Goal: Transaction & Acquisition: Purchase product/service

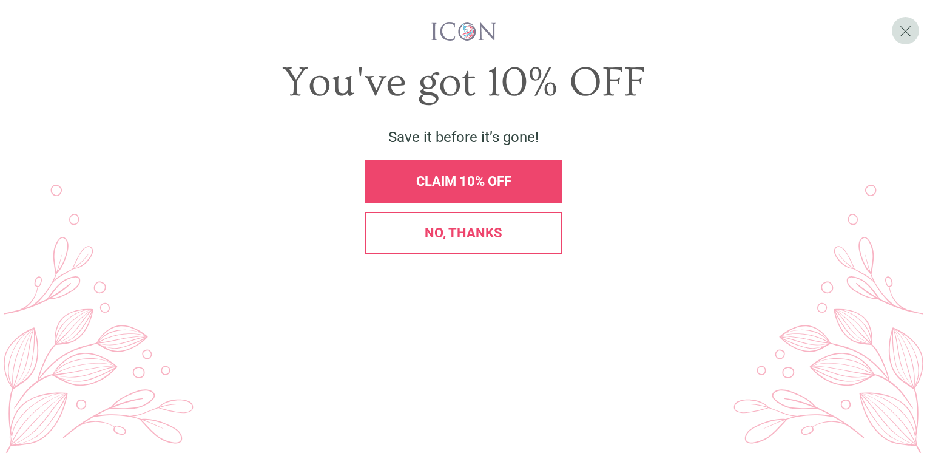
drag, startPoint x: 927, startPoint y: 70, endPoint x: 929, endPoint y: 380, distance: 309.5
click at [927, 380] on html "Login • Register Home Wall Stickers" at bounding box center [463, 226] width 927 height 453
click at [496, 203] on div "CLAIM 10% OFF" at bounding box center [463, 181] width 197 height 42
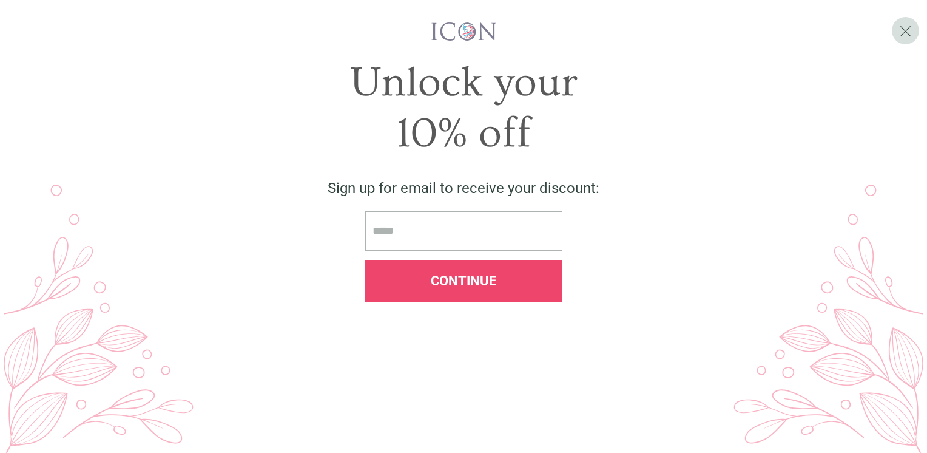
click at [503, 251] on input "email" at bounding box center [463, 230] width 197 height 39
click at [903, 35] on span "X" at bounding box center [905, 31] width 13 height 18
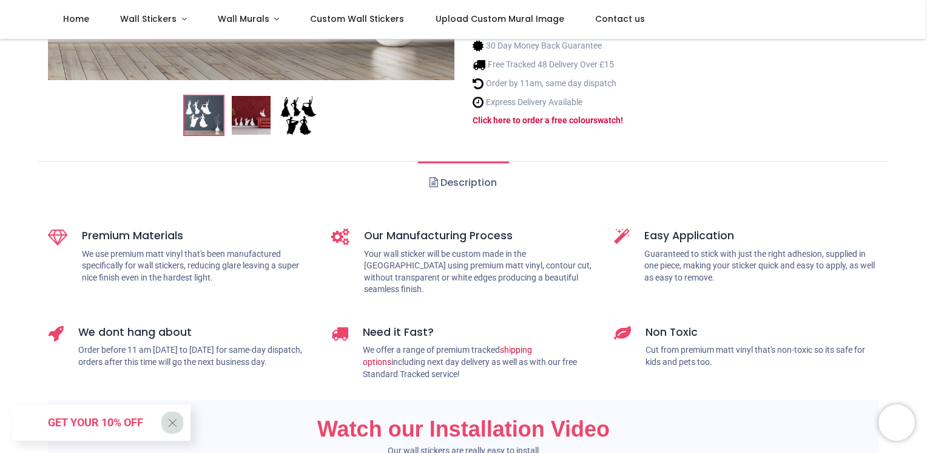
scroll to position [422, 0]
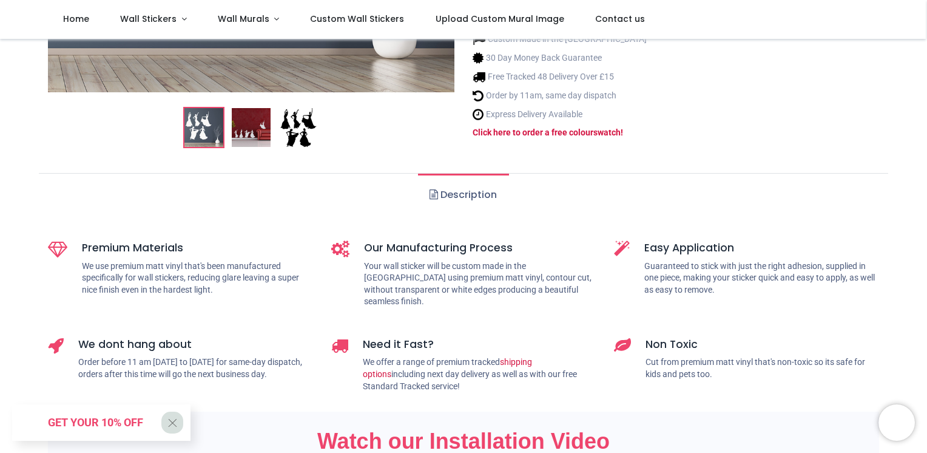
drag, startPoint x: 887, startPoint y: 132, endPoint x: 884, endPoint y: 97, distance: 34.8
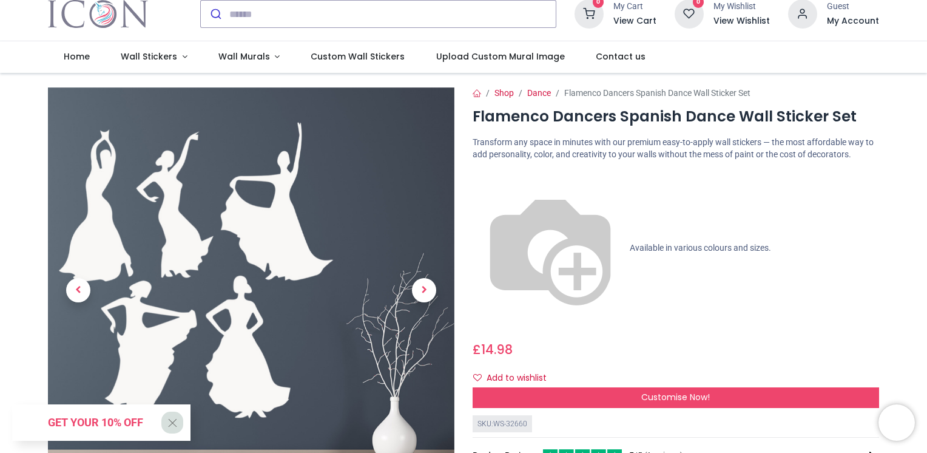
scroll to position [0, 0]
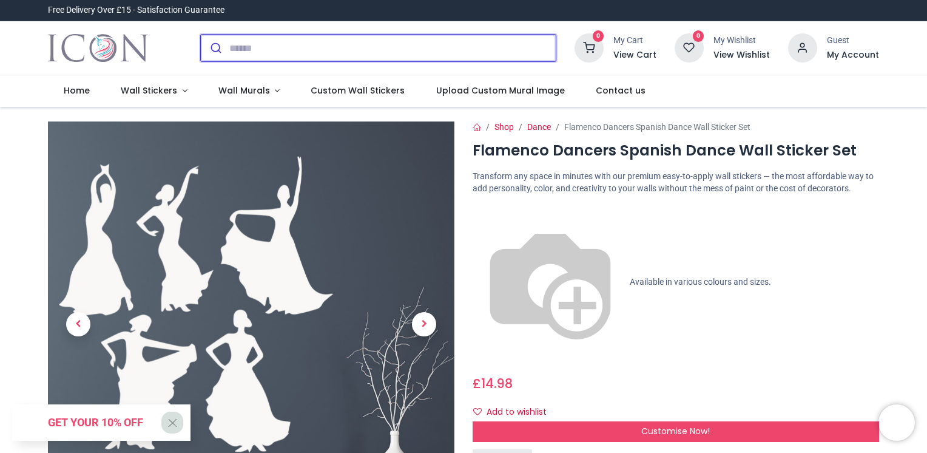
click at [277, 42] on input "search" at bounding box center [392, 48] width 327 height 27
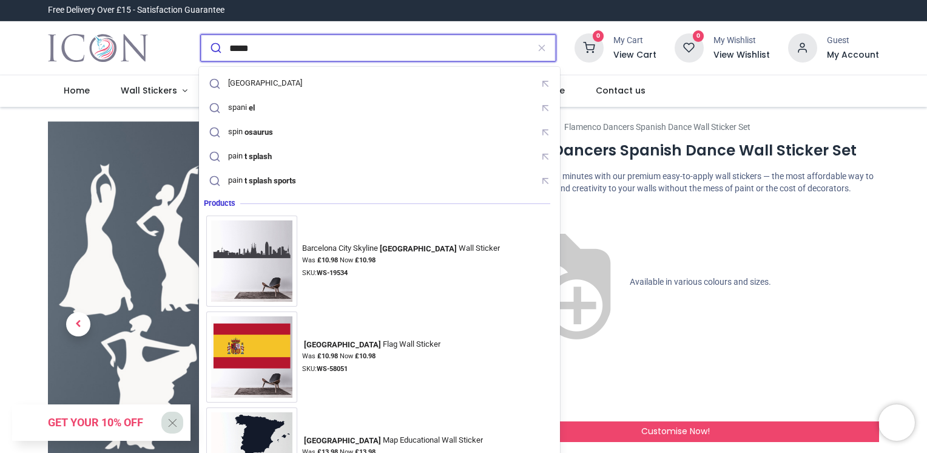
type input "*****"
click at [201, 35] on button "submit" at bounding box center [215, 48] width 29 height 27
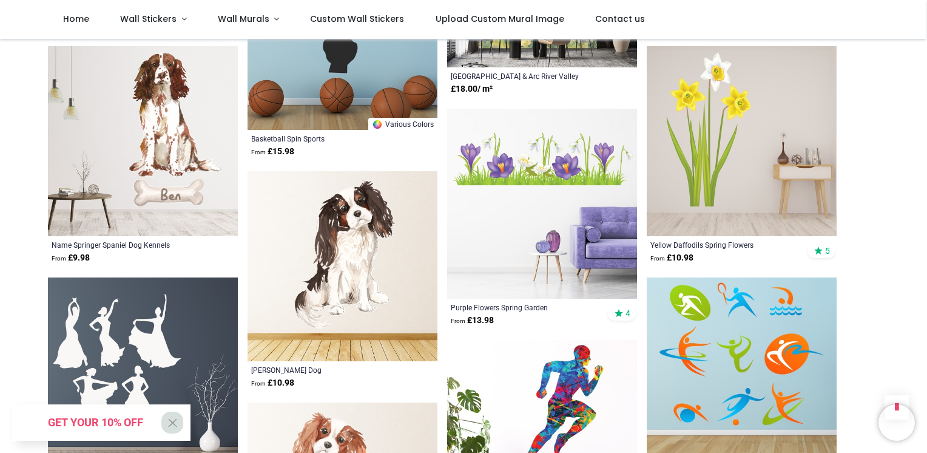
scroll to position [1126, 0]
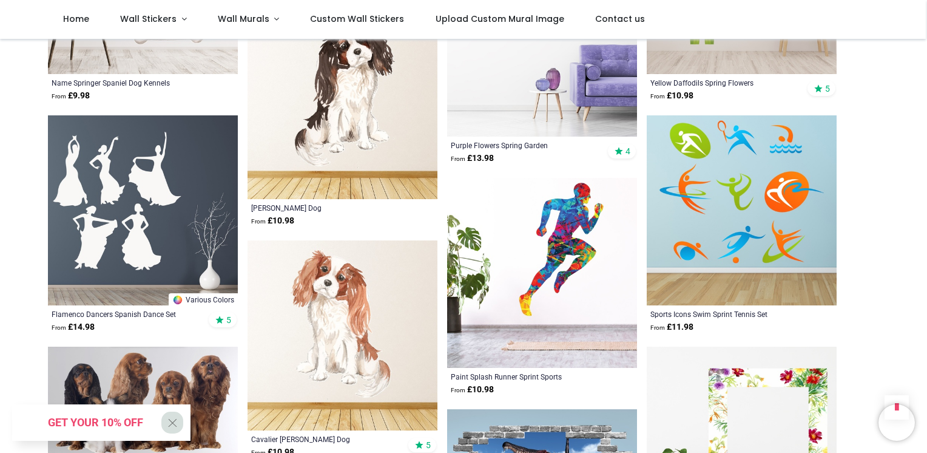
scroll to position [1339, 0]
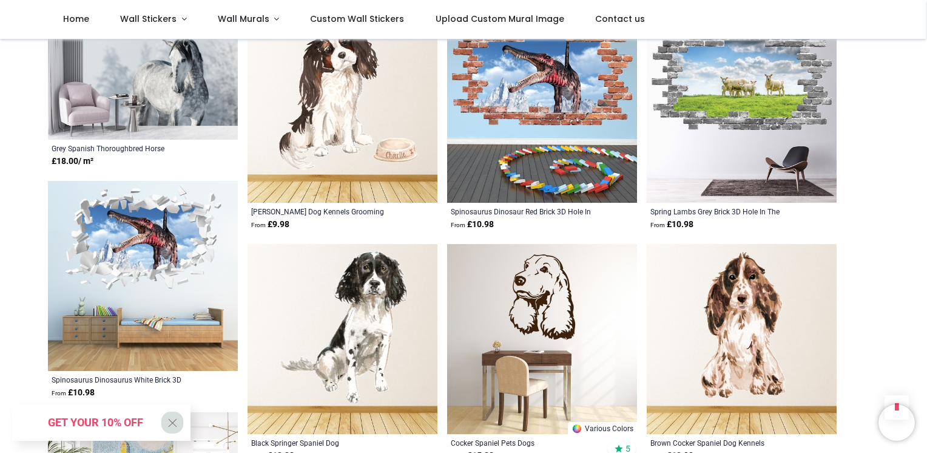
scroll to position [2405, 0]
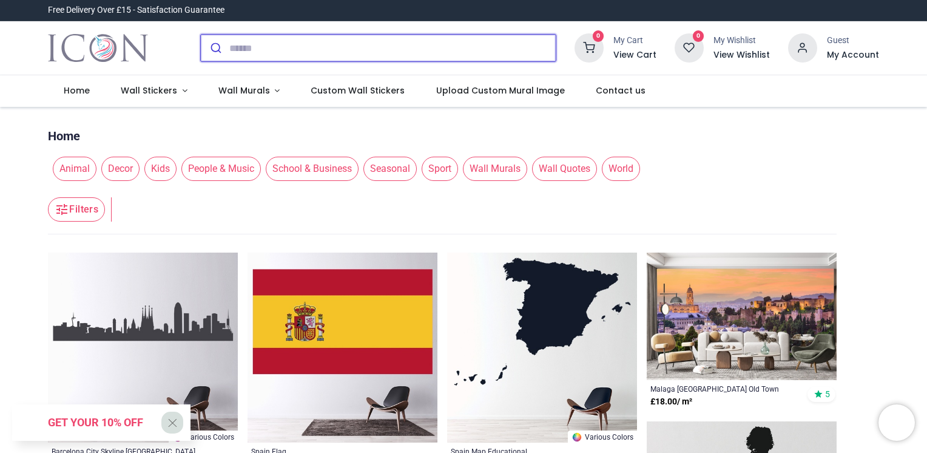
click at [322, 50] on input "search" at bounding box center [392, 48] width 327 height 27
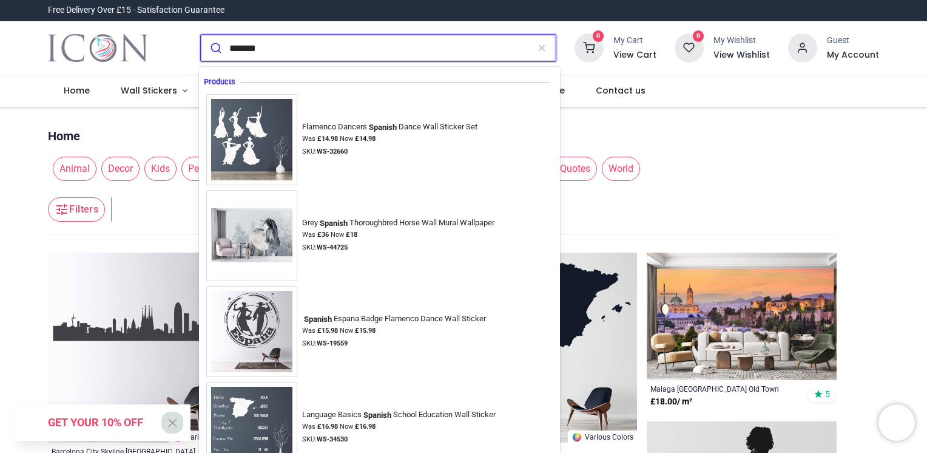
type input "*******"
click at [201, 35] on button "submit" at bounding box center [215, 48] width 29 height 27
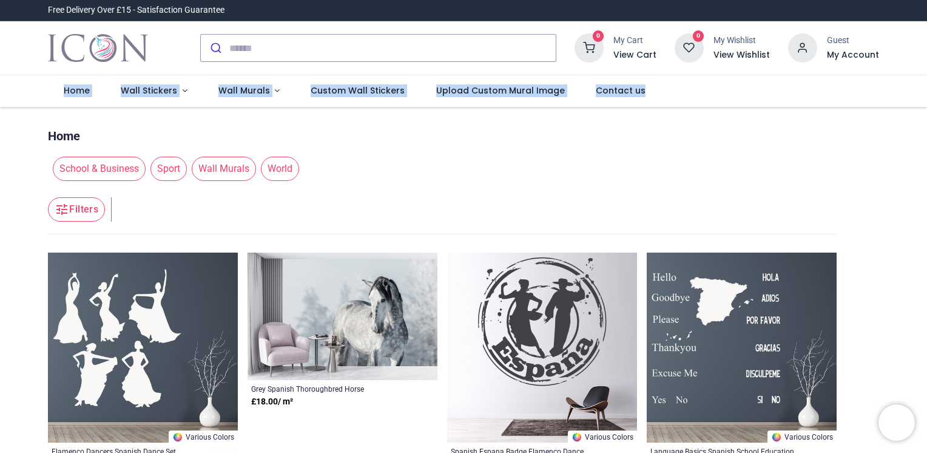
drag, startPoint x: 925, startPoint y: 55, endPoint x: 929, endPoint y: 84, distance: 28.8
click at [927, 84] on html "Login • Register Home Wall Stickers" at bounding box center [463, 226] width 927 height 453
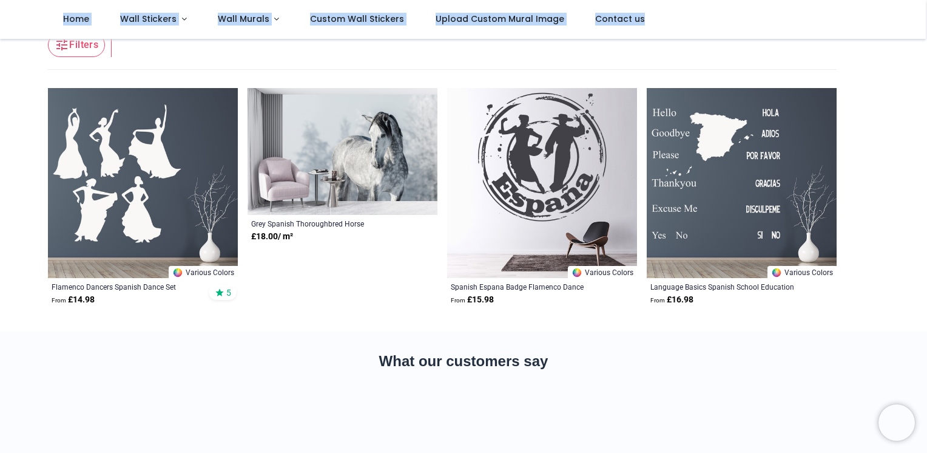
scroll to position [96, 0]
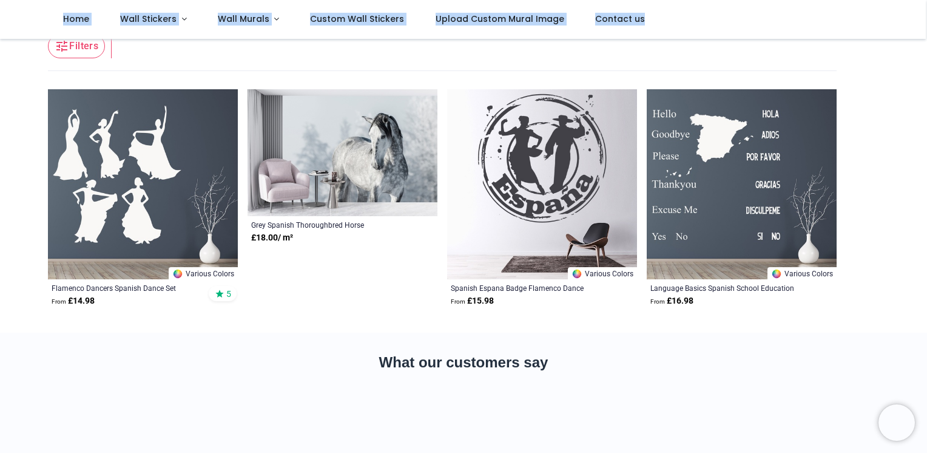
click at [547, 194] on img at bounding box center [542, 184] width 190 height 190
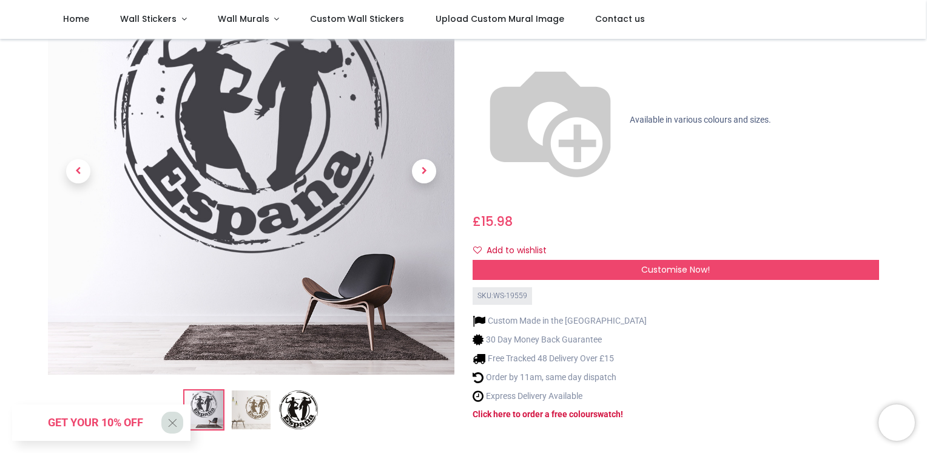
scroll to position [112, 0]
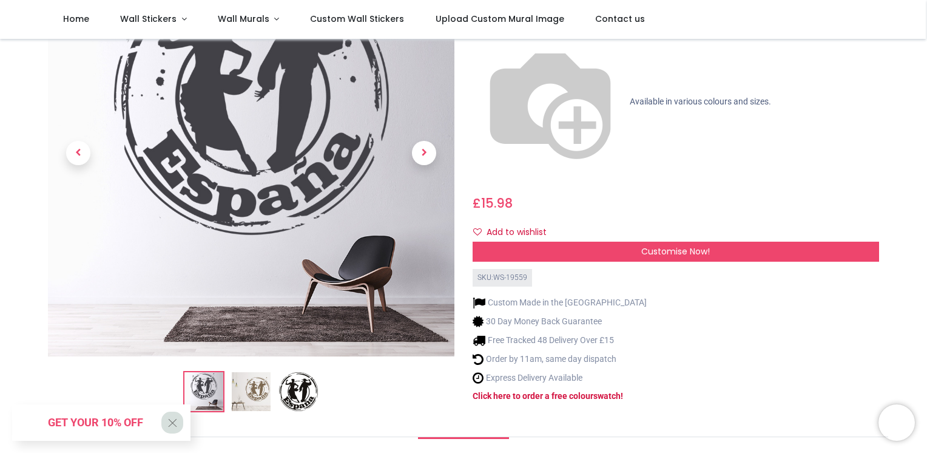
click at [238, 385] on img at bounding box center [251, 391] width 39 height 39
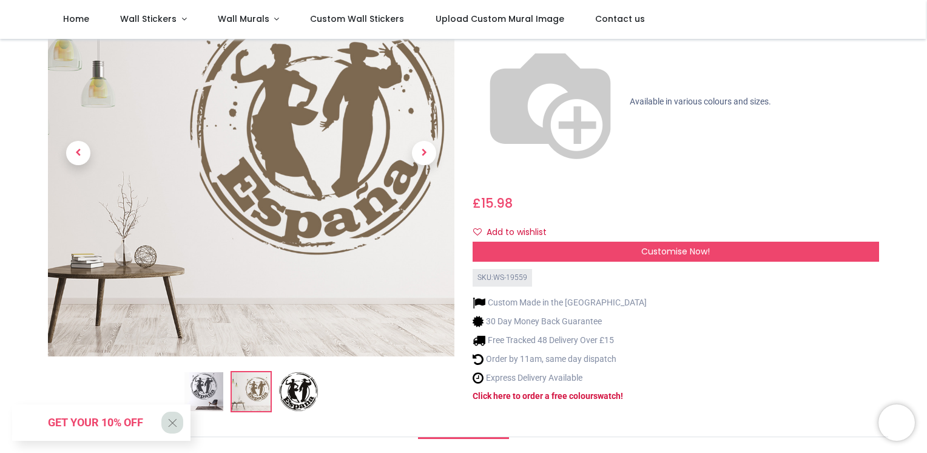
click at [271, 386] on li at bounding box center [251, 391] width 41 height 41
click at [310, 381] on img at bounding box center [298, 391] width 39 height 39
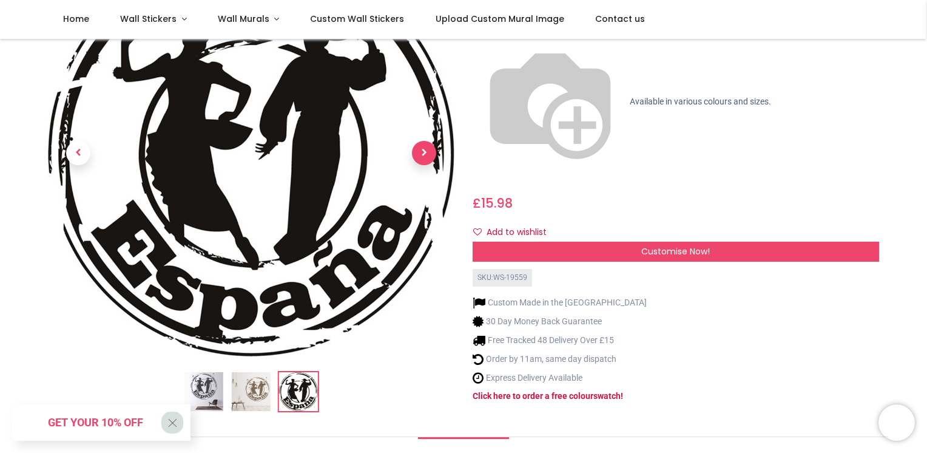
click at [419, 150] on span "Next" at bounding box center [424, 153] width 24 height 24
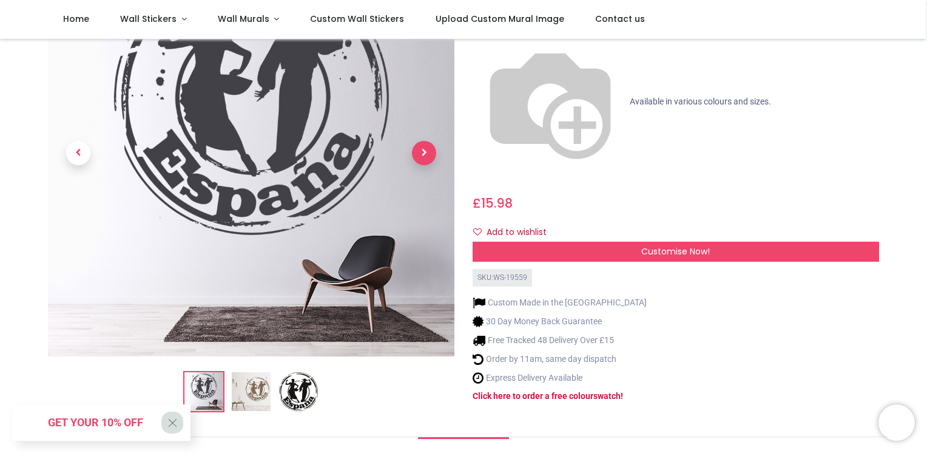
click at [419, 150] on span "Next" at bounding box center [424, 153] width 24 height 24
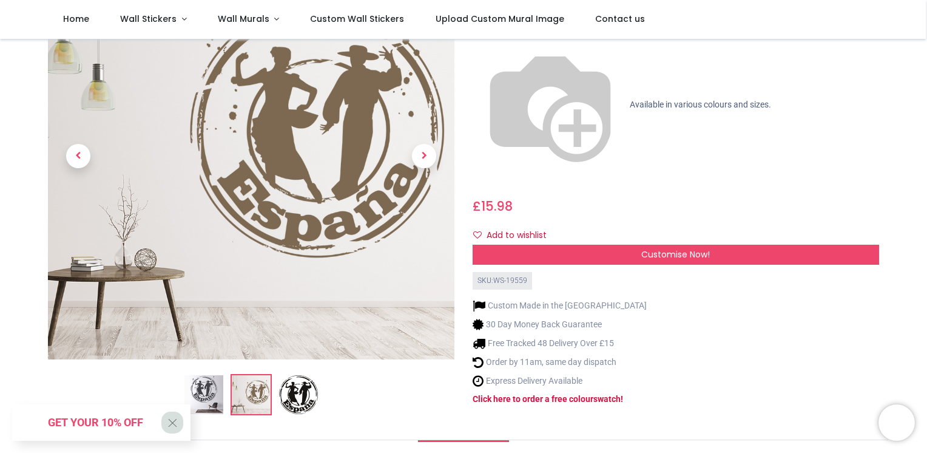
scroll to position [97, 0]
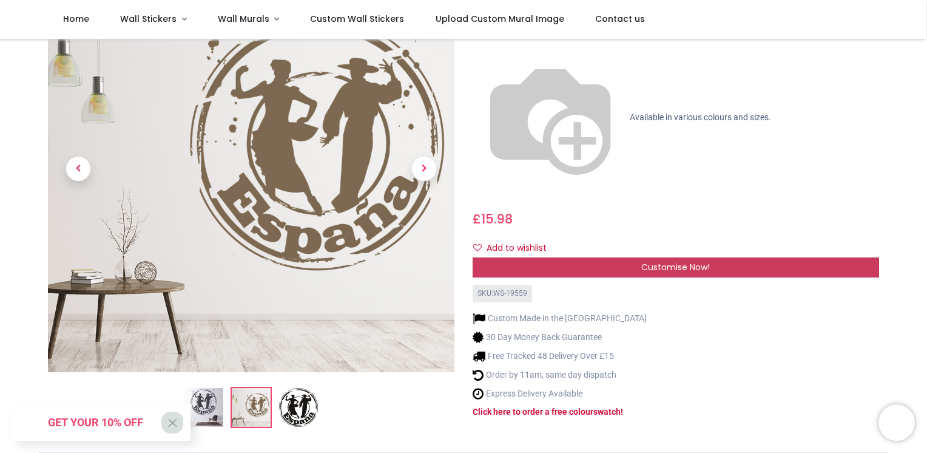
click at [723, 257] on div "Customise Now!" at bounding box center [676, 267] width 407 height 21
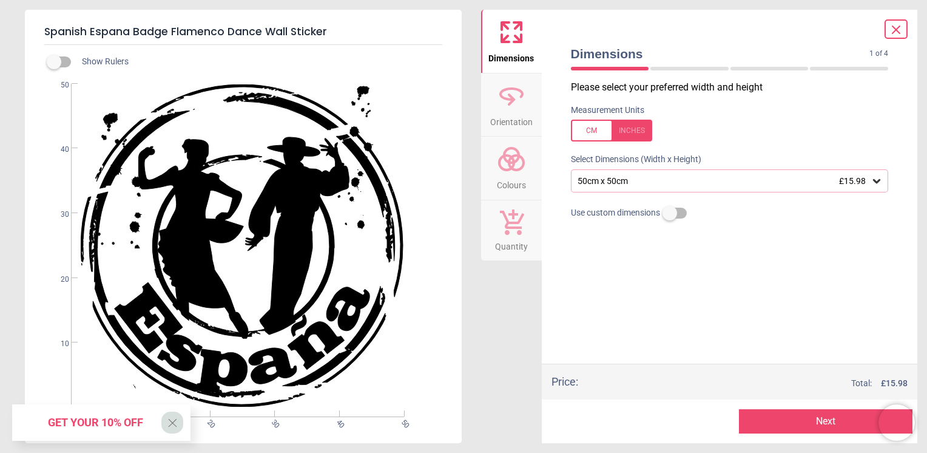
click at [878, 180] on icon at bounding box center [877, 181] width 12 height 12
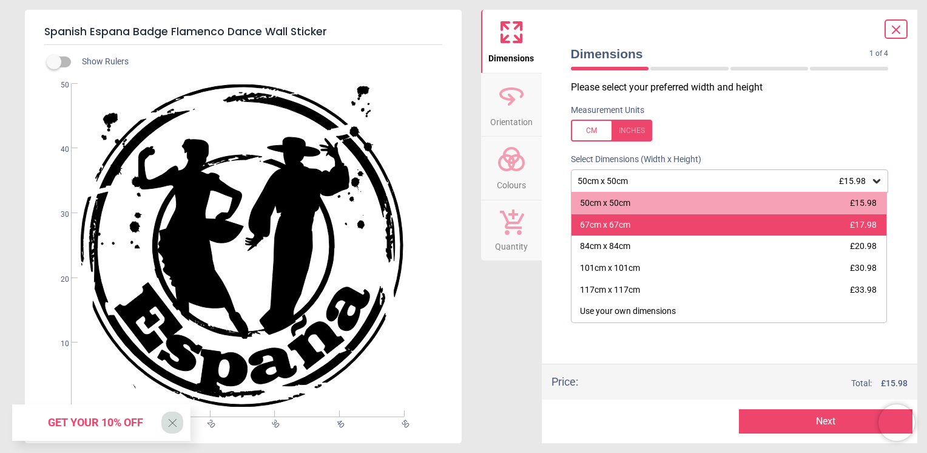
click at [842, 225] on div "67cm x 67cm £17.98" at bounding box center [730, 225] width 316 height 22
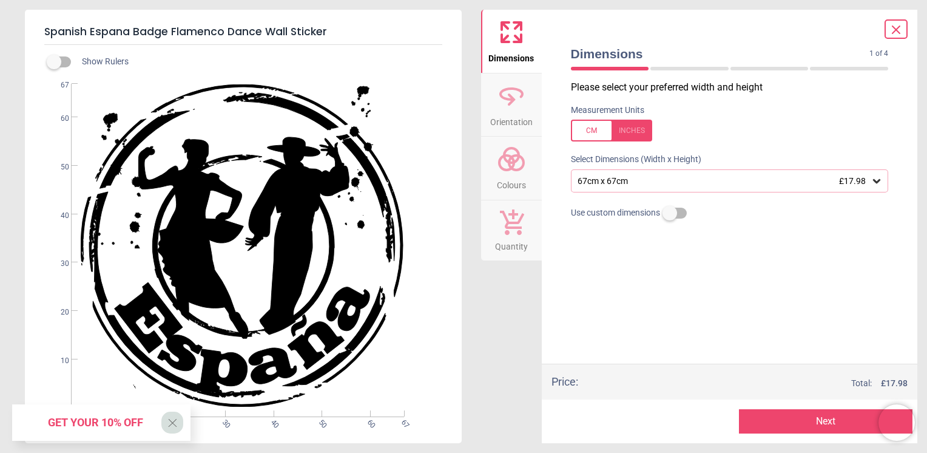
click at [514, 106] on icon at bounding box center [511, 95] width 29 height 29
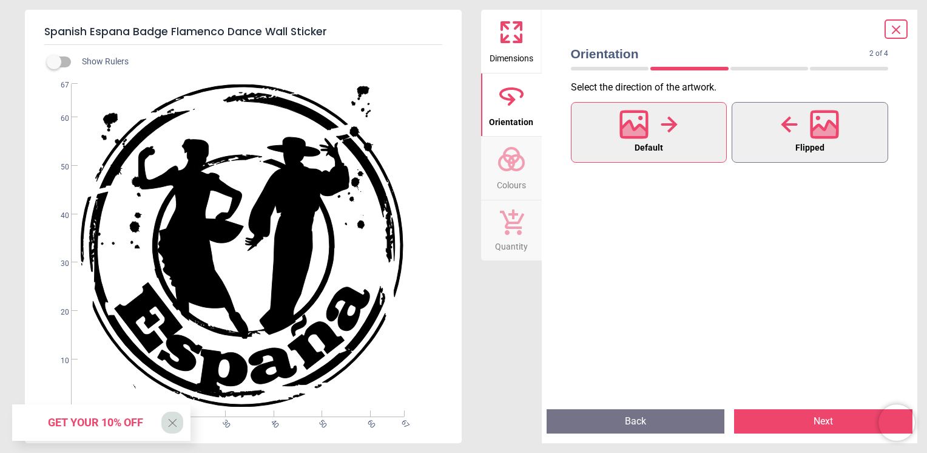
click at [796, 140] on span "Flipped" at bounding box center [810, 148] width 29 height 16
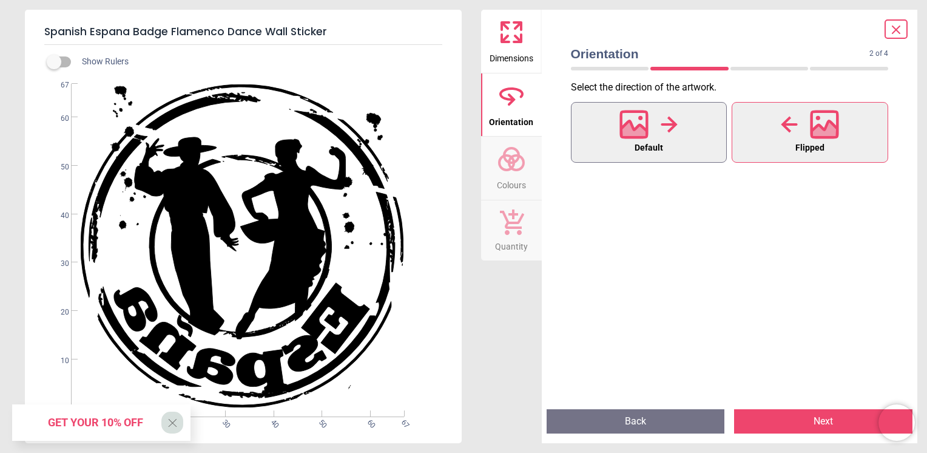
click at [714, 135] on button "Default" at bounding box center [649, 132] width 157 height 61
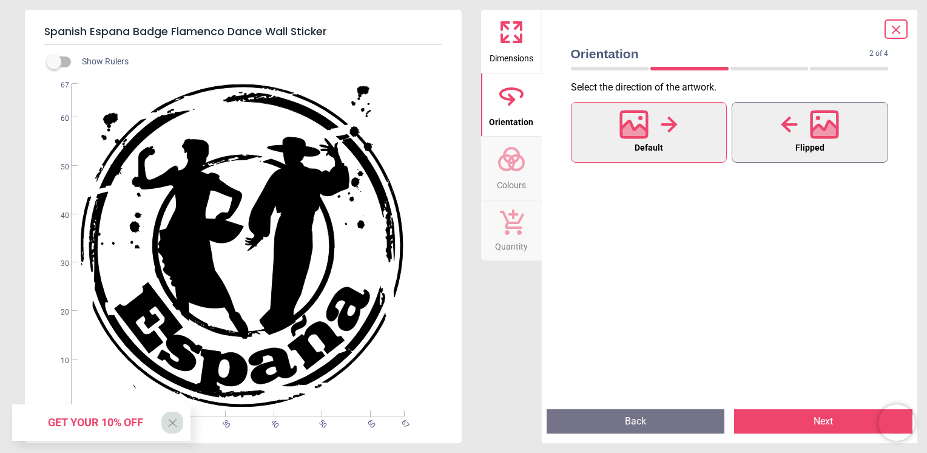
click at [798, 134] on div at bounding box center [810, 125] width 58 height 32
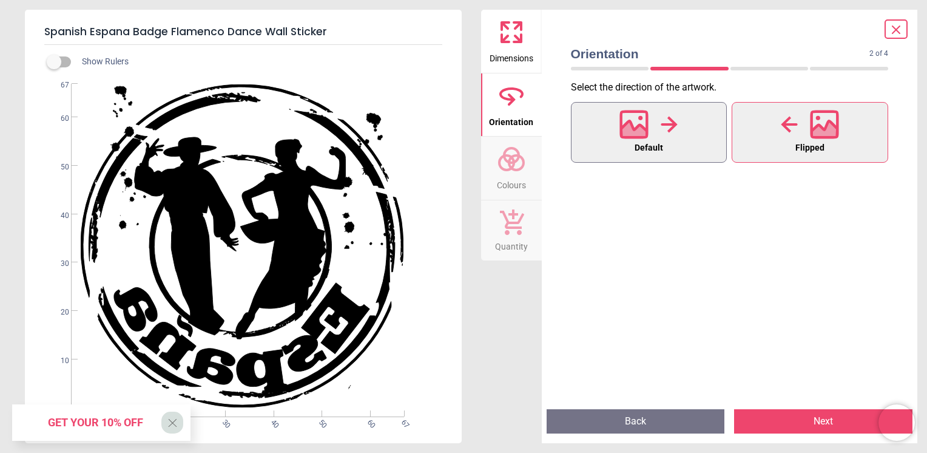
click at [651, 115] on div at bounding box center [649, 125] width 58 height 32
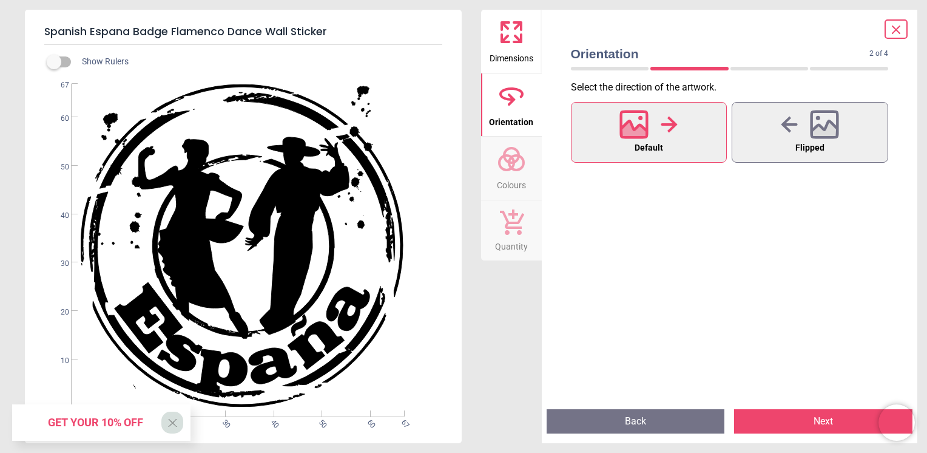
click at [521, 168] on circle at bounding box center [516, 162] width 15 height 15
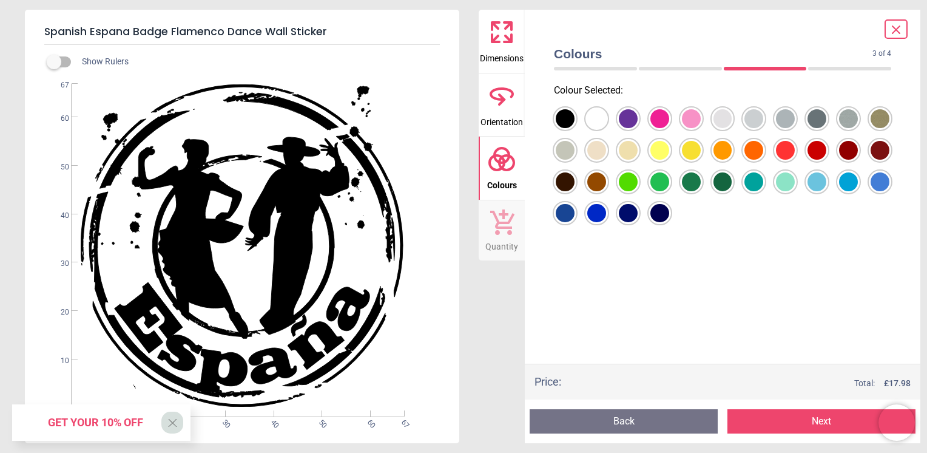
click at [575, 128] on div at bounding box center [565, 118] width 19 height 19
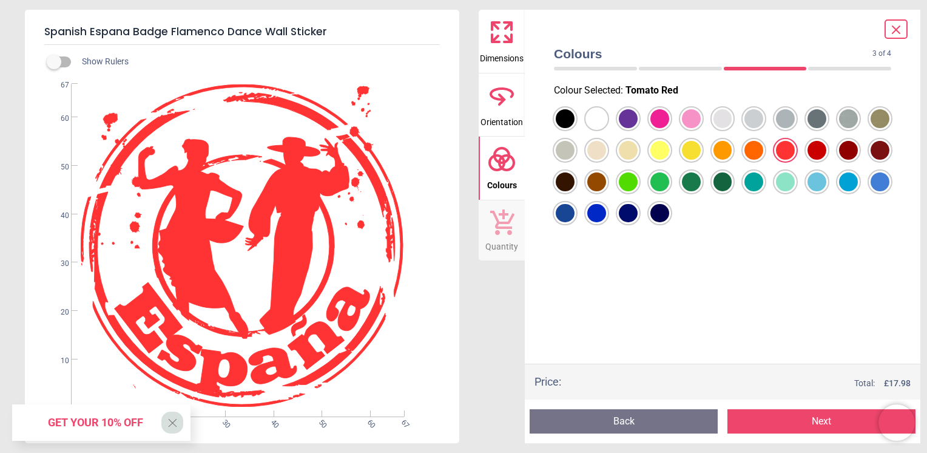
click at [575, 128] on div at bounding box center [565, 118] width 19 height 19
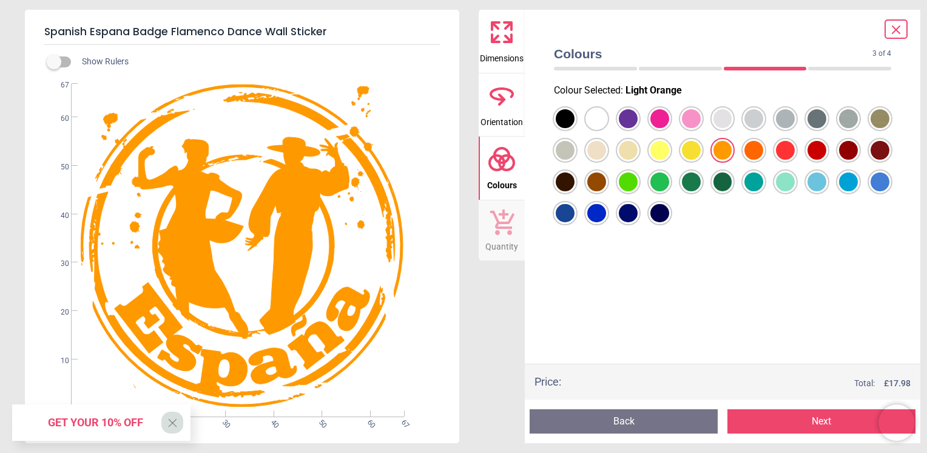
click at [575, 128] on div at bounding box center [565, 118] width 19 height 19
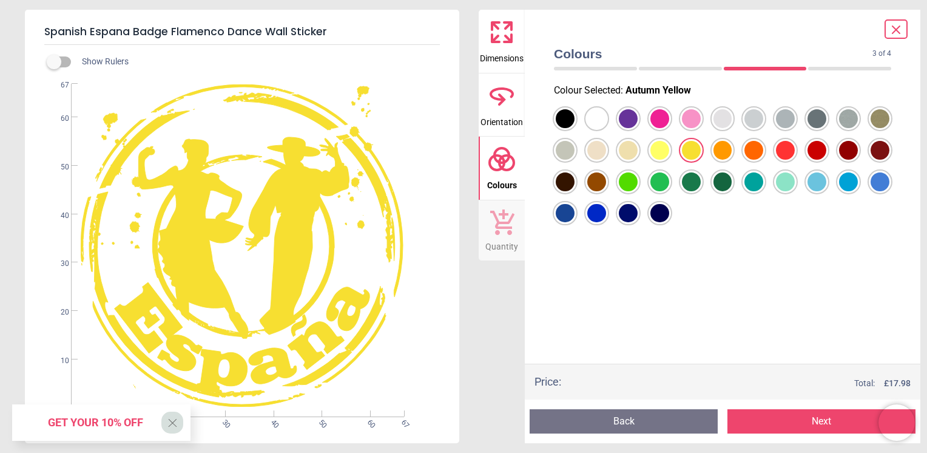
click at [575, 128] on div at bounding box center [565, 118] width 19 height 19
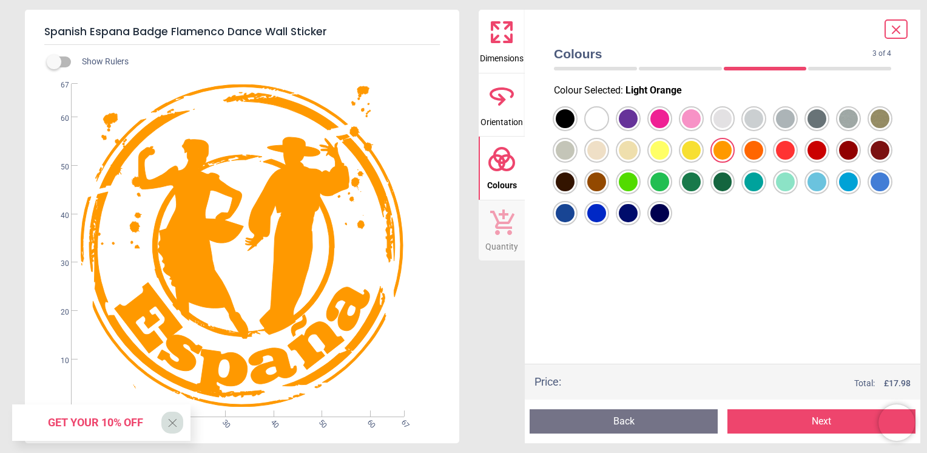
click at [575, 128] on div at bounding box center [565, 118] width 19 height 19
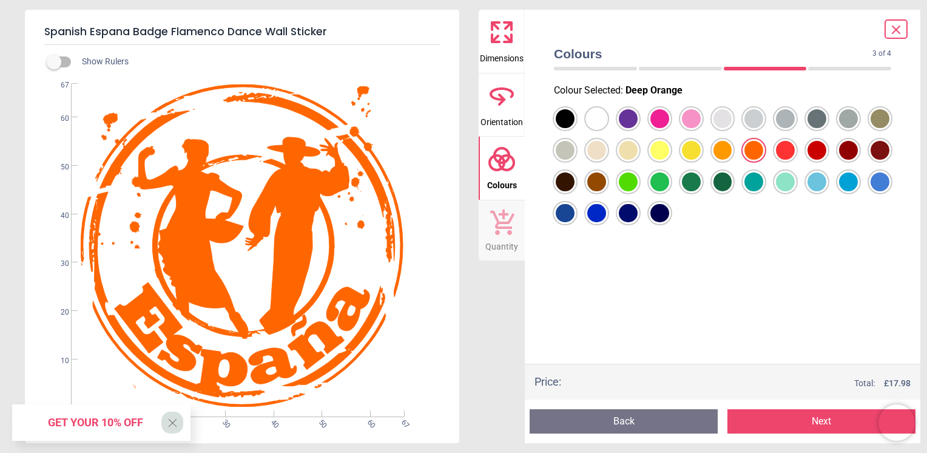
click at [575, 128] on div at bounding box center [565, 118] width 19 height 19
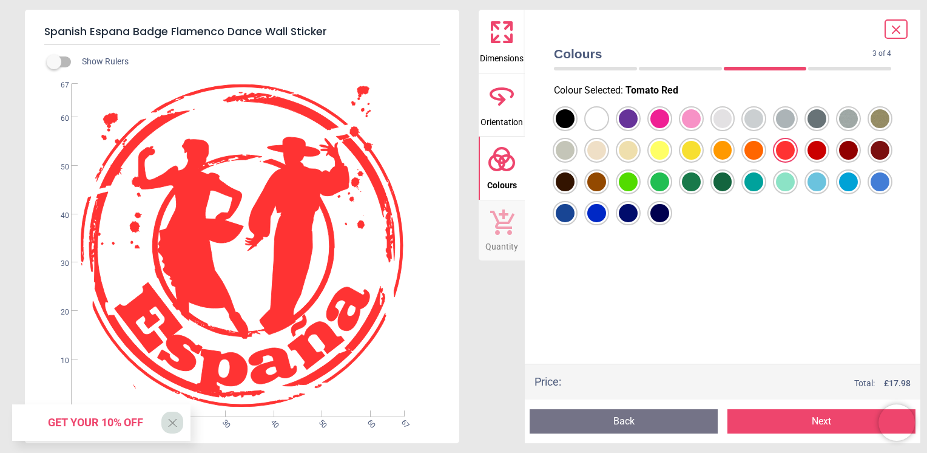
click at [564, 118] on div at bounding box center [565, 118] width 19 height 19
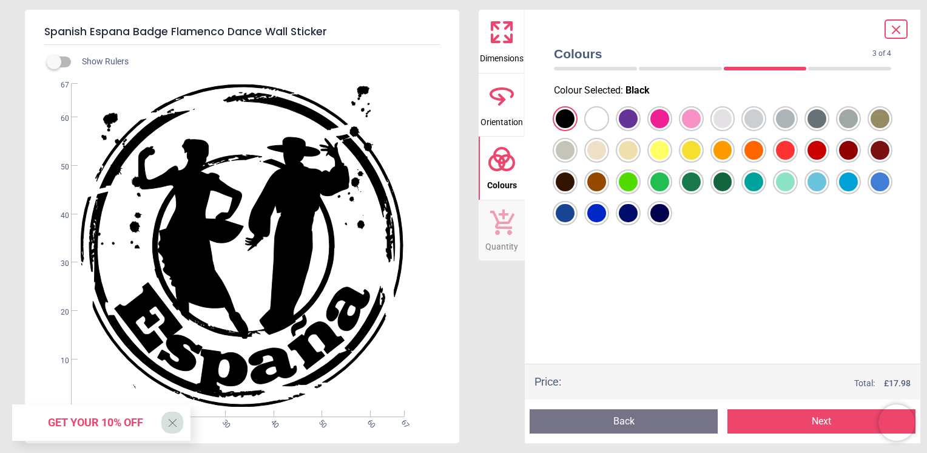
click at [575, 128] on div at bounding box center [565, 118] width 19 height 19
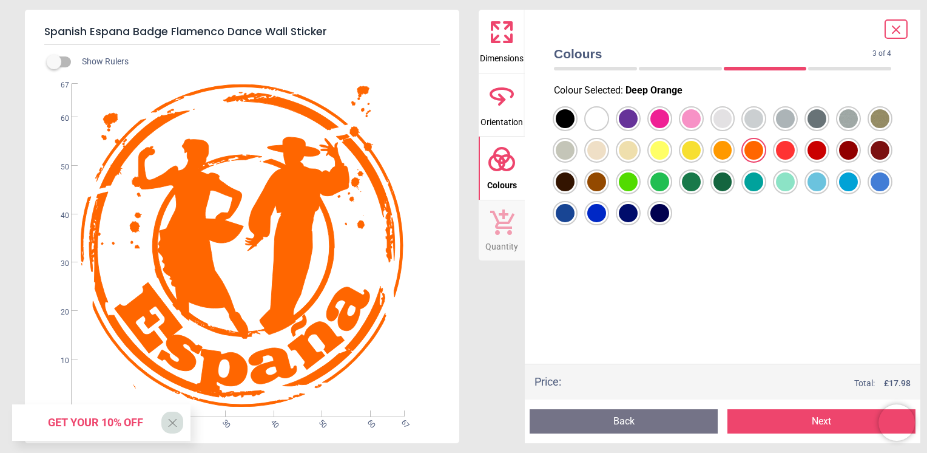
click at [749, 149] on div at bounding box center [754, 150] width 19 height 19
click at [575, 128] on div at bounding box center [565, 118] width 19 height 19
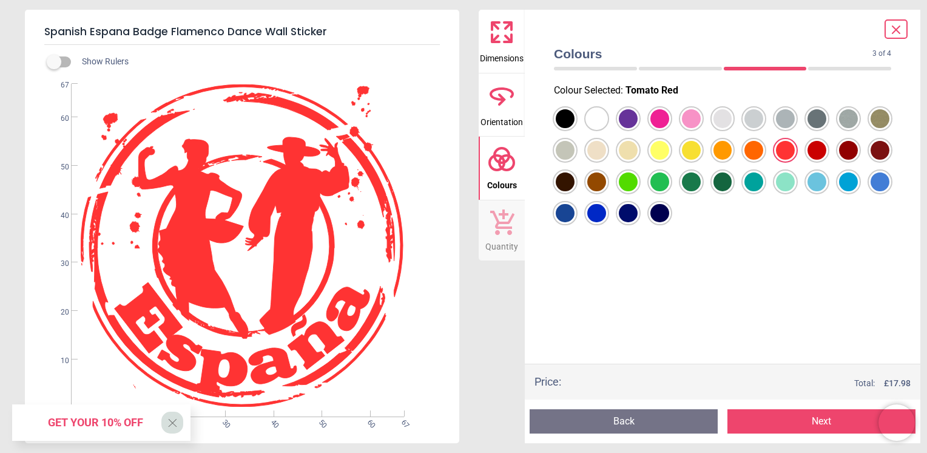
click at [575, 128] on div at bounding box center [565, 118] width 19 height 19
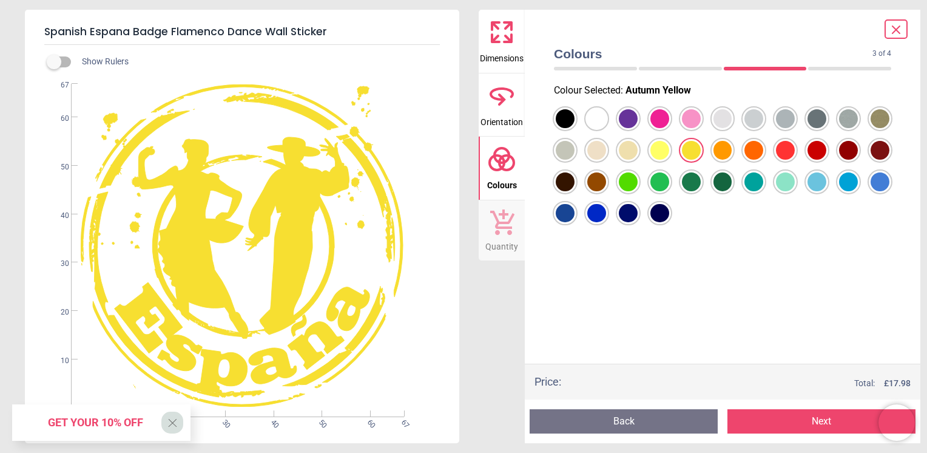
click at [575, 128] on div at bounding box center [565, 118] width 19 height 19
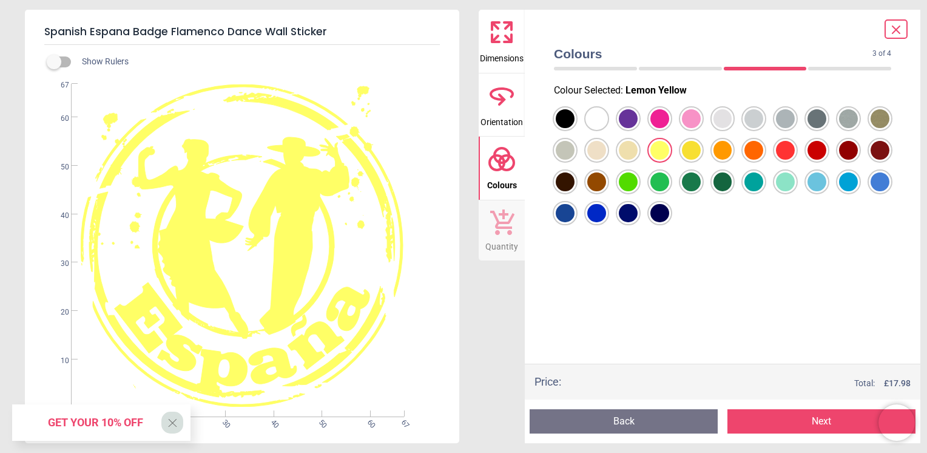
click at [575, 128] on div at bounding box center [565, 118] width 19 height 19
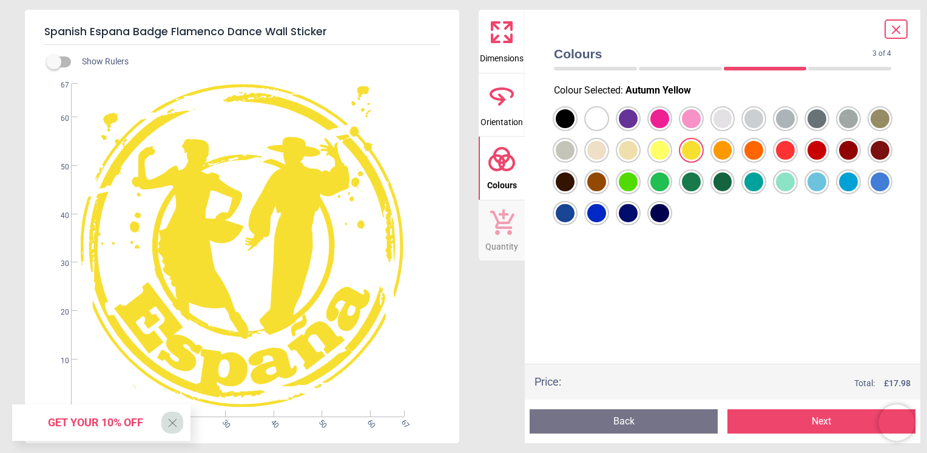
click at [575, 128] on div at bounding box center [565, 118] width 19 height 19
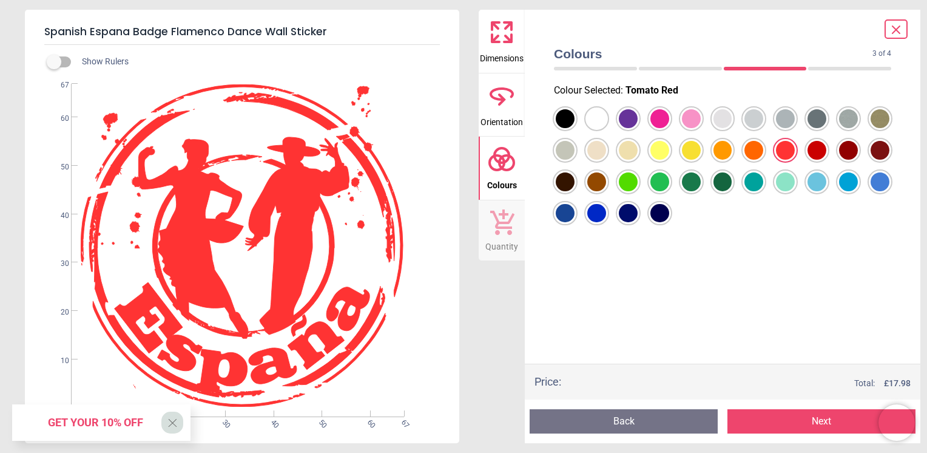
click at [573, 110] on div at bounding box center [565, 118] width 19 height 19
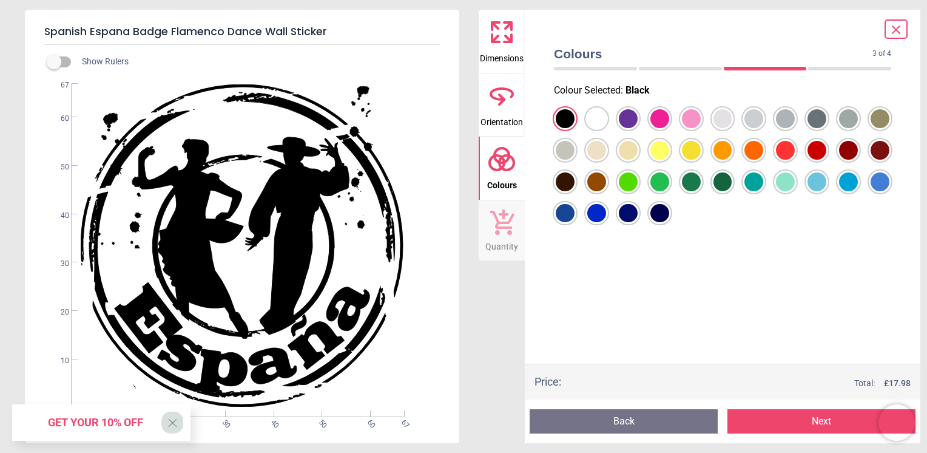
click at [516, 42] on button "Dimensions" at bounding box center [502, 41] width 46 height 63
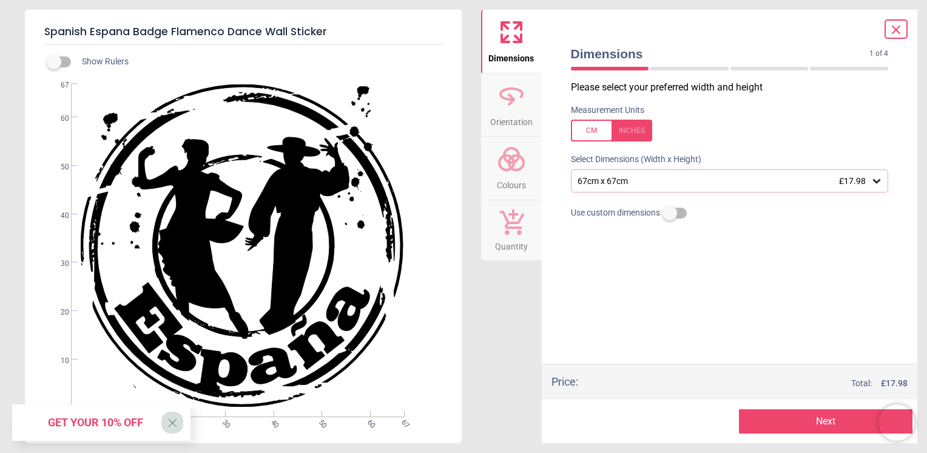
click at [882, 181] on icon at bounding box center [877, 181] width 12 height 12
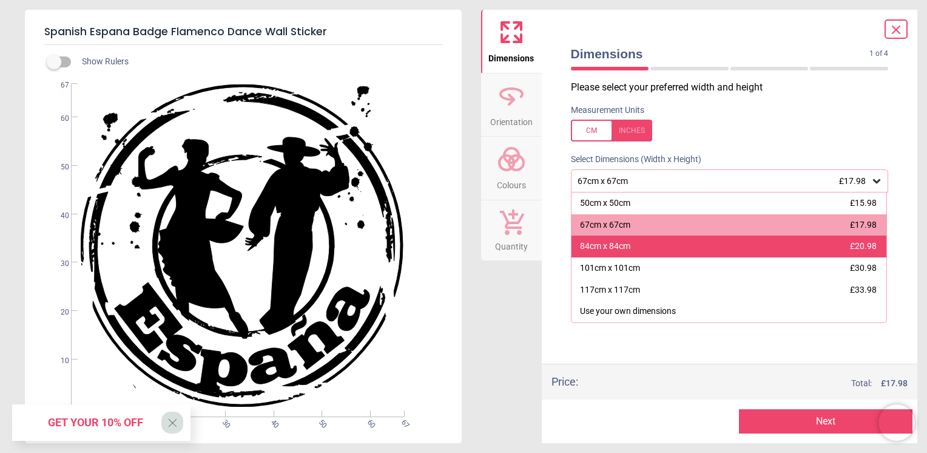
click at [769, 237] on div "84cm x 84cm £20.98" at bounding box center [730, 246] width 316 height 22
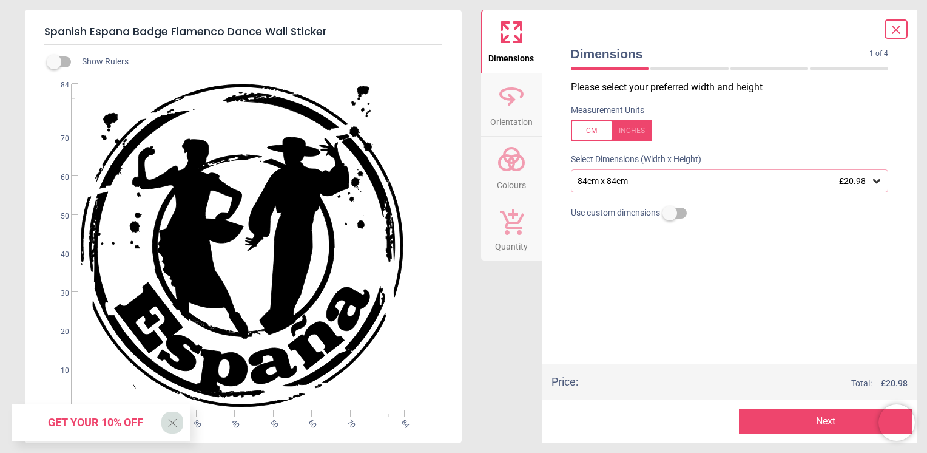
click at [824, 178] on div "84cm x 84cm £20.98" at bounding box center [724, 181] width 295 height 10
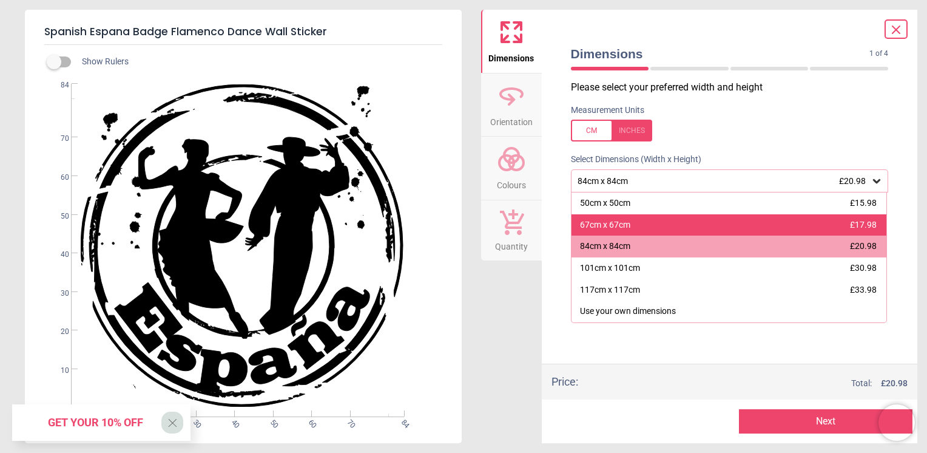
click at [689, 227] on div "67cm x 67cm £17.98" at bounding box center [730, 225] width 316 height 22
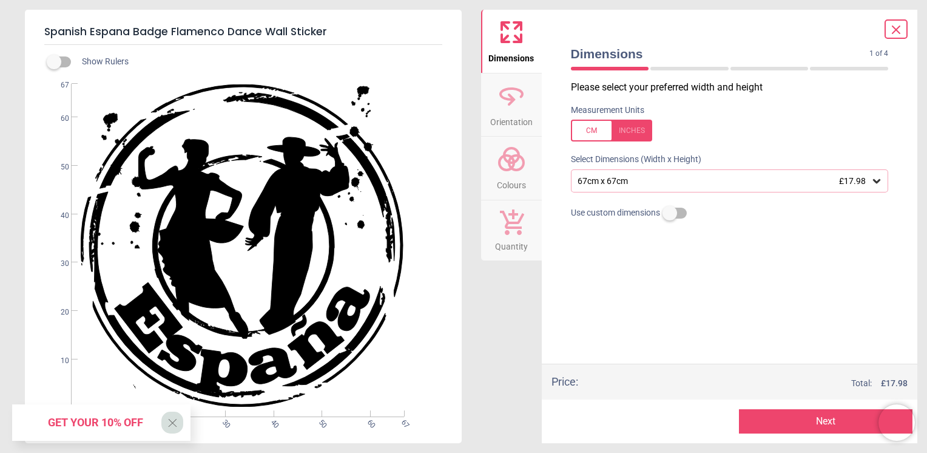
click at [894, 27] on icon at bounding box center [896, 29] width 7 height 7
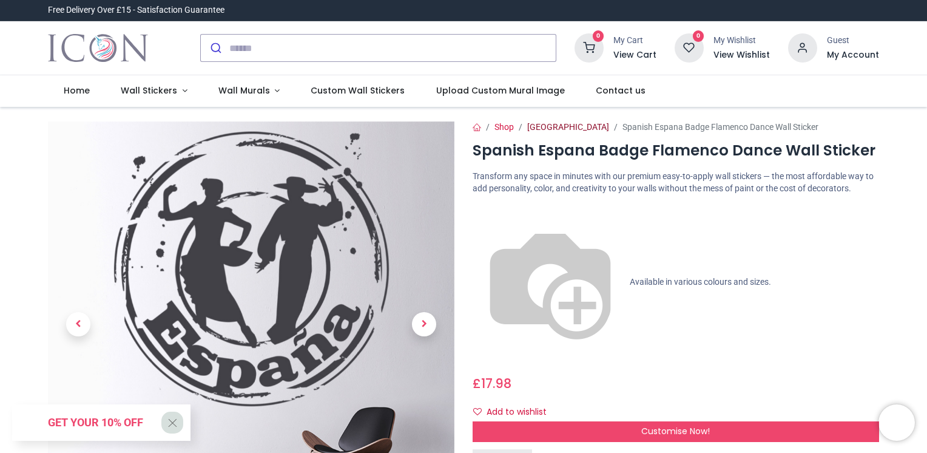
click at [535, 125] on link "[GEOGRAPHIC_DATA]" at bounding box center [568, 127] width 82 height 10
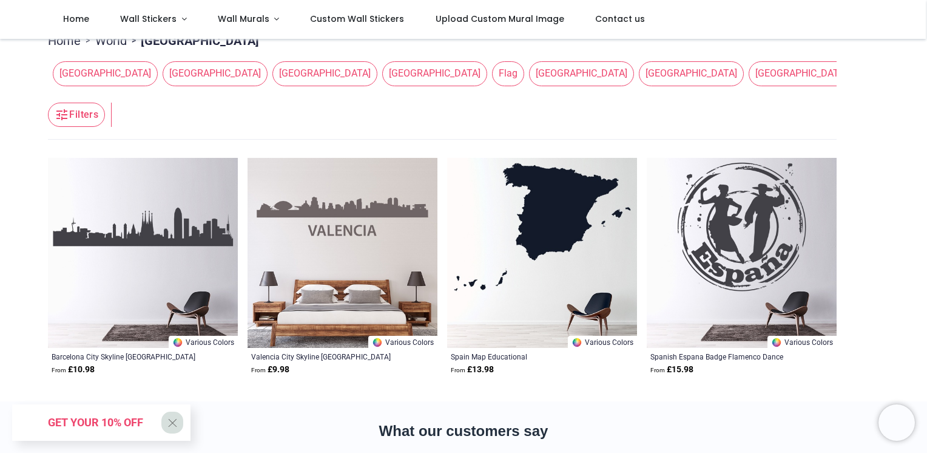
scroll to position [123, 0]
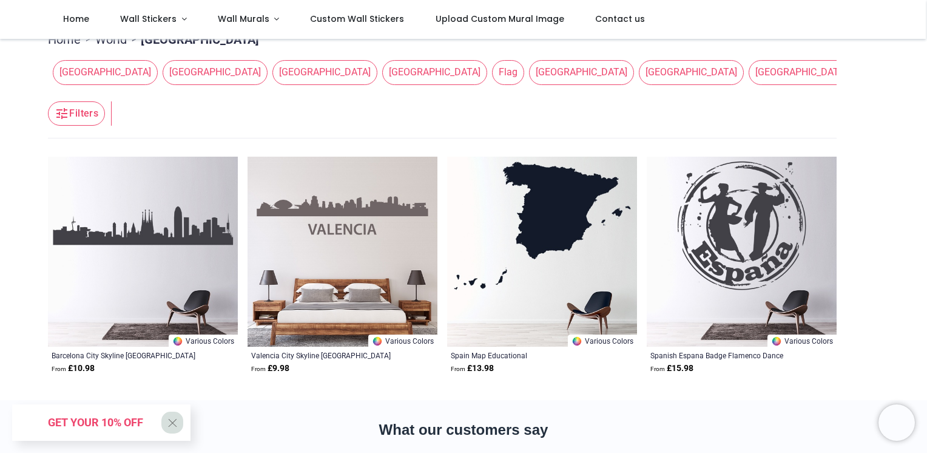
drag, startPoint x: 925, startPoint y: 183, endPoint x: 929, endPoint y: 214, distance: 31.2
click at [927, 214] on html "Login • Register Home Wall Stickers" at bounding box center [463, 226] width 927 height 453
click at [579, 235] on img at bounding box center [542, 252] width 190 height 190
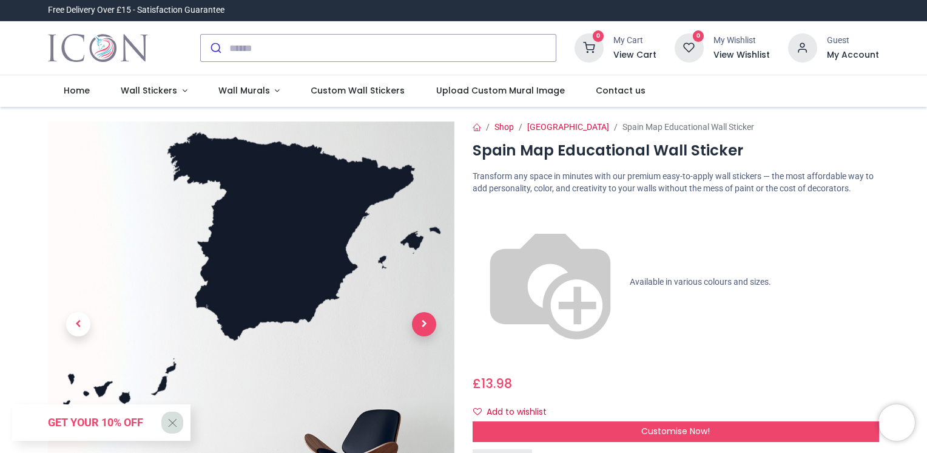
click at [425, 325] on span "Next" at bounding box center [424, 324] width 24 height 24
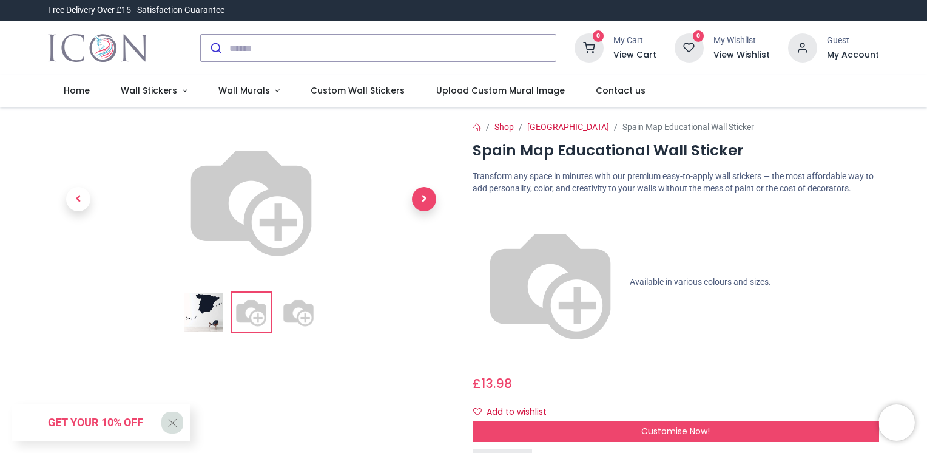
click at [425, 211] on span "Next" at bounding box center [424, 199] width 24 height 24
